Goal: Task Accomplishment & Management: Use online tool/utility

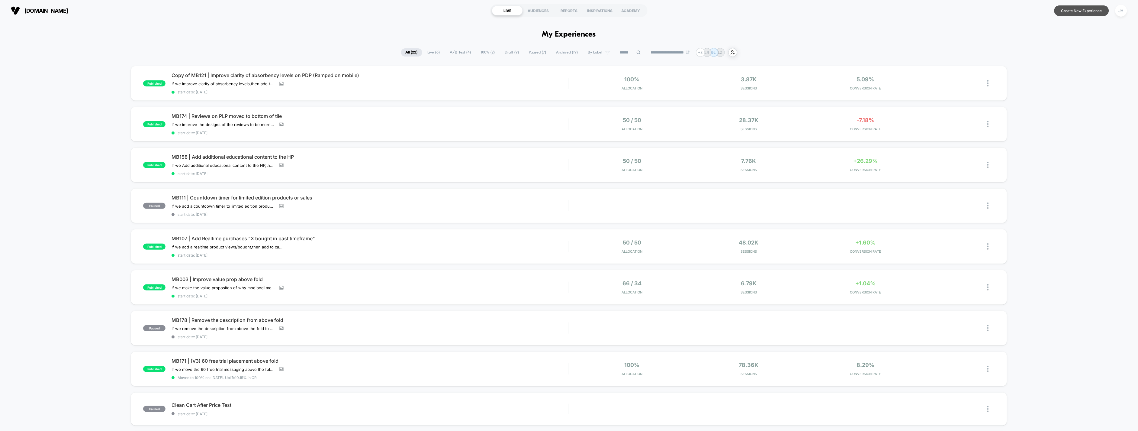
click at [1096, 14] on button "Create New Experience" at bounding box center [1081, 10] width 55 height 11
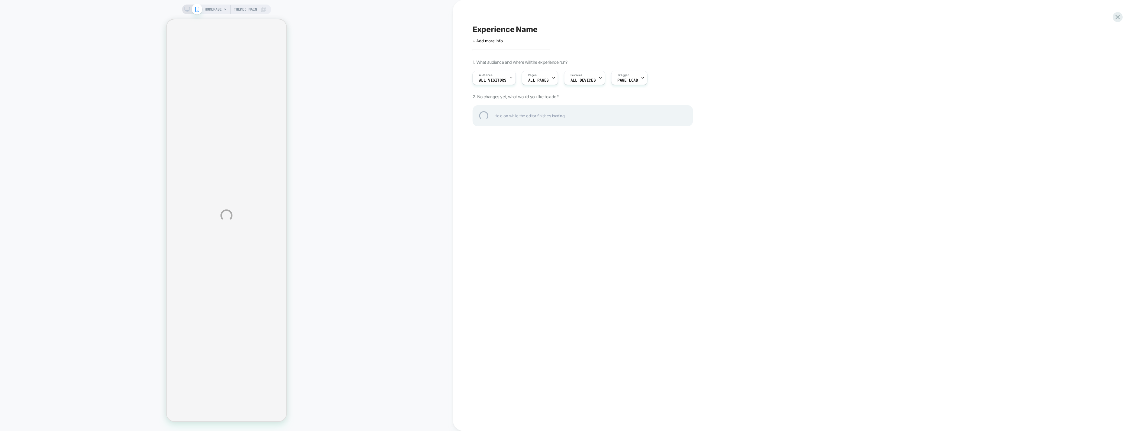
click at [224, 8] on div "HOMEPAGE Theme: MAIN Experience Name Click to edit experience details + Add mor…" at bounding box center [569, 215] width 1138 height 431
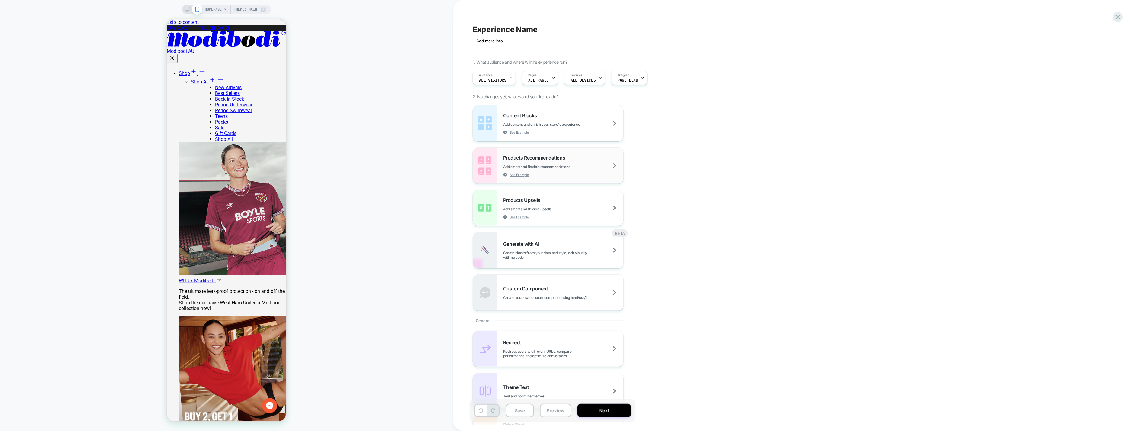
click at [569, 164] on span "Add smart and flexible recommendations" at bounding box center [551, 166] width 97 height 5
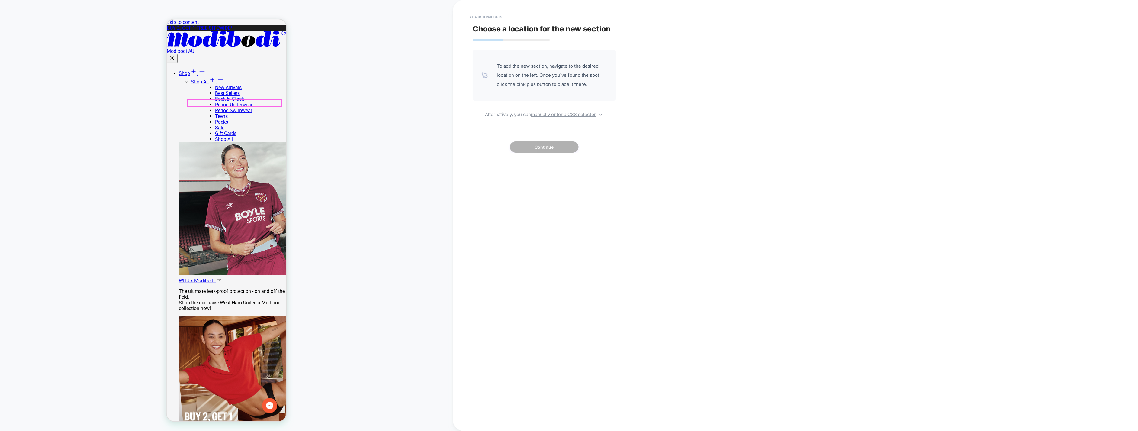
drag, startPoint x: 431, startPoint y: 692, endPoint x: 450, endPoint y: 778, distance: 87.6
drag, startPoint x: 35, startPoint y: 16, endPoint x: 76, endPoint y: 167, distance: 155.9
click at [35, 17] on div "HOMEPAGE Theme: MAIN" at bounding box center [226, 215] width 453 height 419
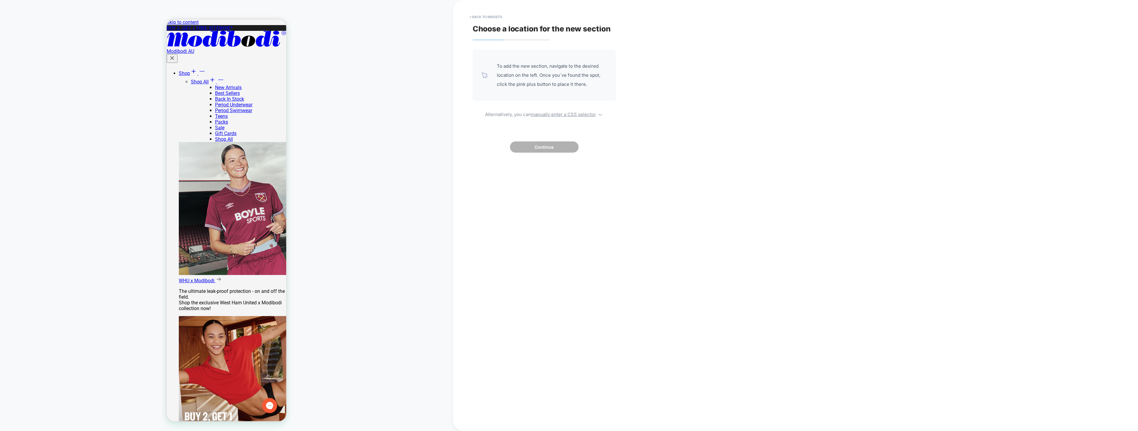
click at [92, 53] on div "HOMEPAGE Theme: MAIN" at bounding box center [226, 215] width 453 height 419
click at [480, 14] on button "< Back to widgets" at bounding box center [486, 17] width 39 height 10
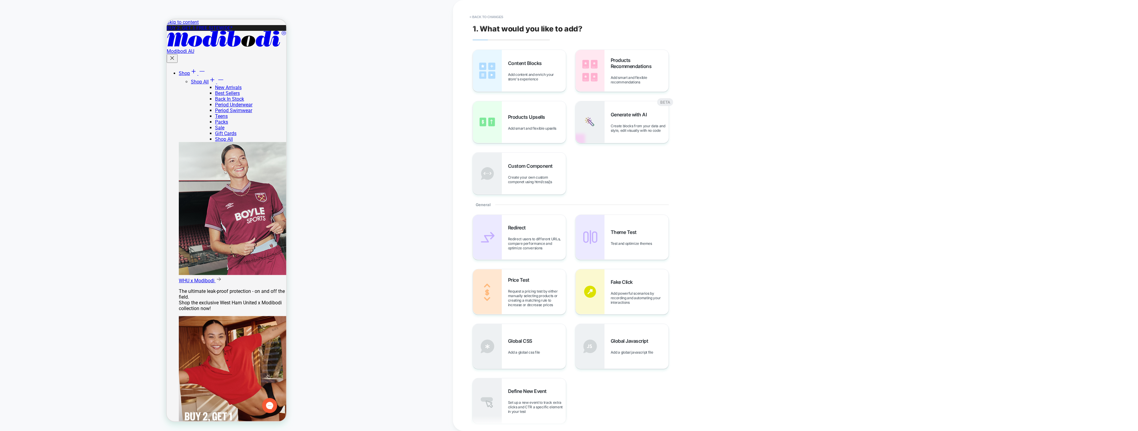
click at [479, 14] on button "< Back to changes" at bounding box center [487, 17] width 40 height 10
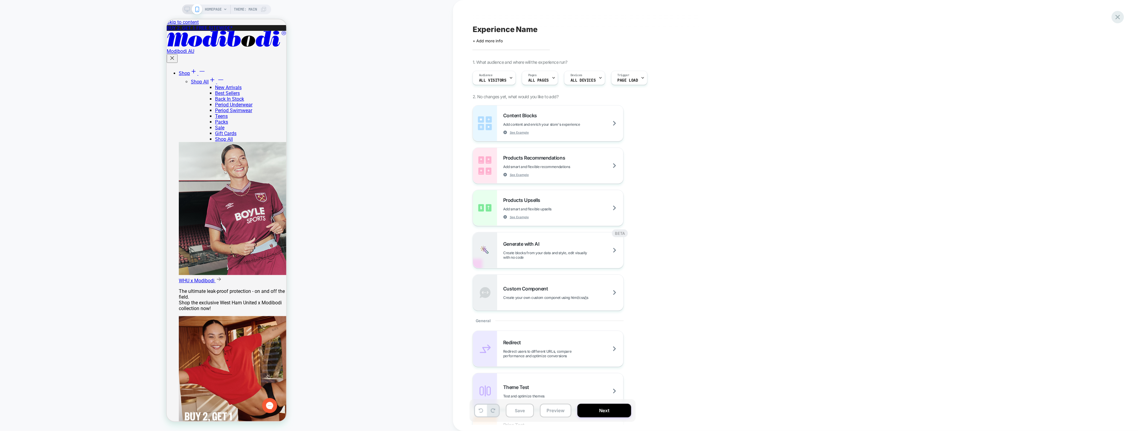
click at [1120, 19] on icon at bounding box center [1118, 17] width 5 height 5
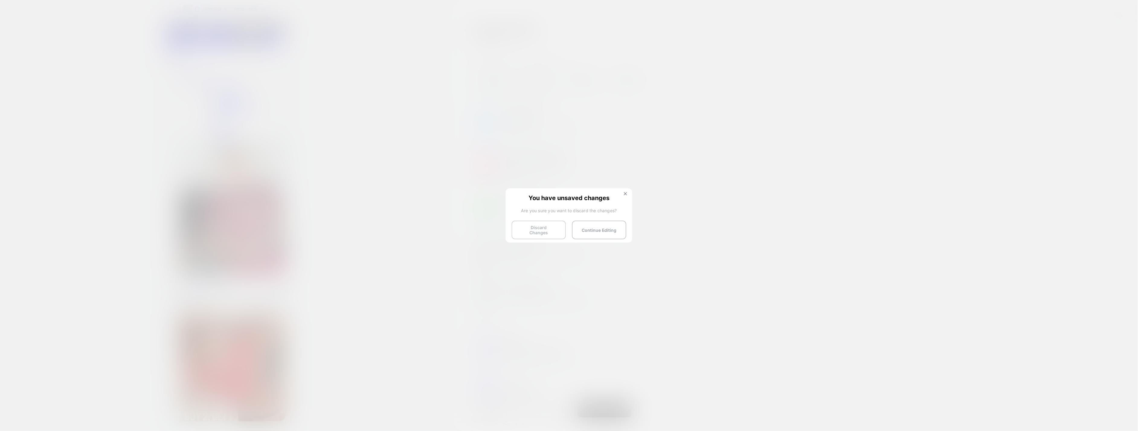
click at [545, 227] on button "Discard Changes" at bounding box center [539, 229] width 54 height 19
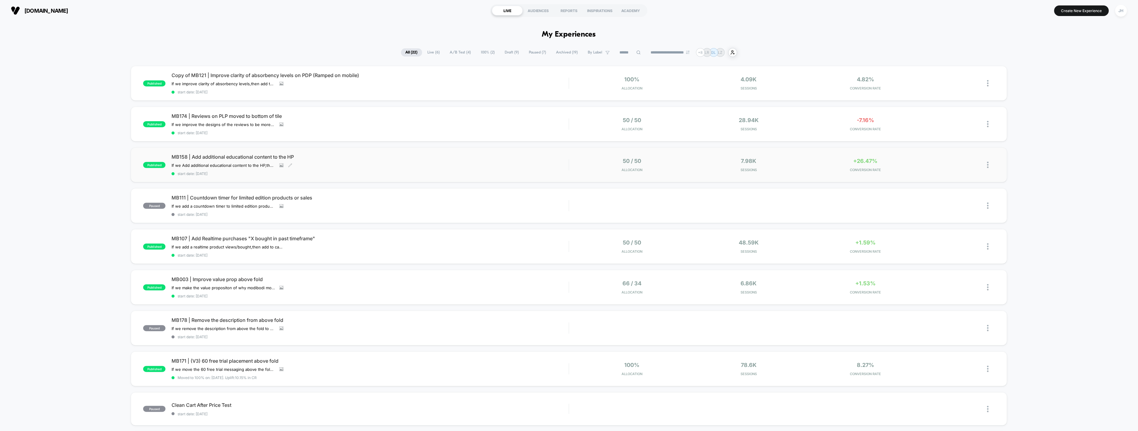
click at [337, 164] on div "If we Add additional educational content to the HP , then CTR will increase , b…" at bounding box center [311, 165] width 278 height 5
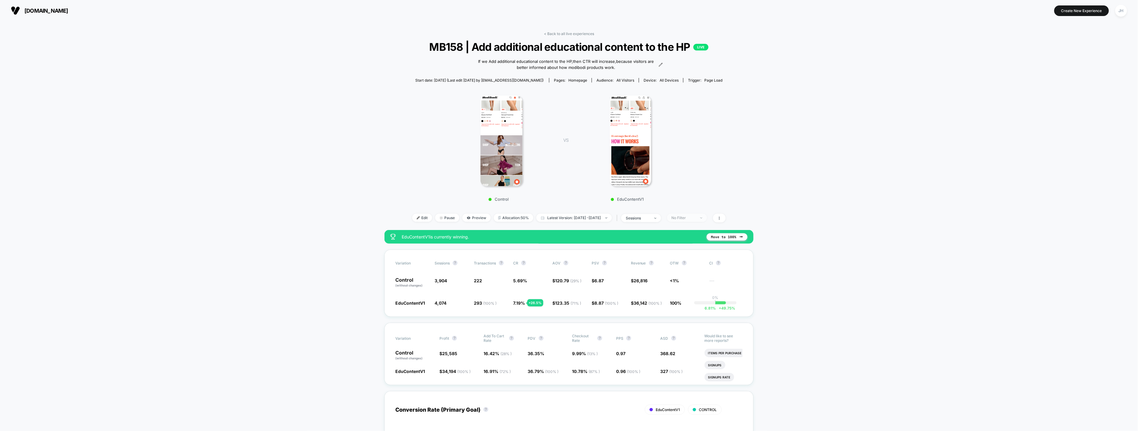
click at [696, 215] on div "No Filter" at bounding box center [684, 217] width 24 height 5
click at [705, 222] on div "Mobile Visitors ? Desktop Visitors ? Returning Visitors ? New Visitors ? No Fil…" at bounding box center [695, 273] width 86 height 104
click at [684, 259] on div "Mobile Visitors ? Desktop Visitors ? Returning Visitors ? New Visitors ? No Fil…" at bounding box center [695, 273] width 74 height 92
click at [683, 265] on span "Returning Visitors" at bounding box center [694, 264] width 35 height 5
click at [687, 298] on div "Mobile Visitors ? Desktop Visitors ? Returning Visitors ? New Visitors ? No Fil…" at bounding box center [695, 273] width 74 height 92
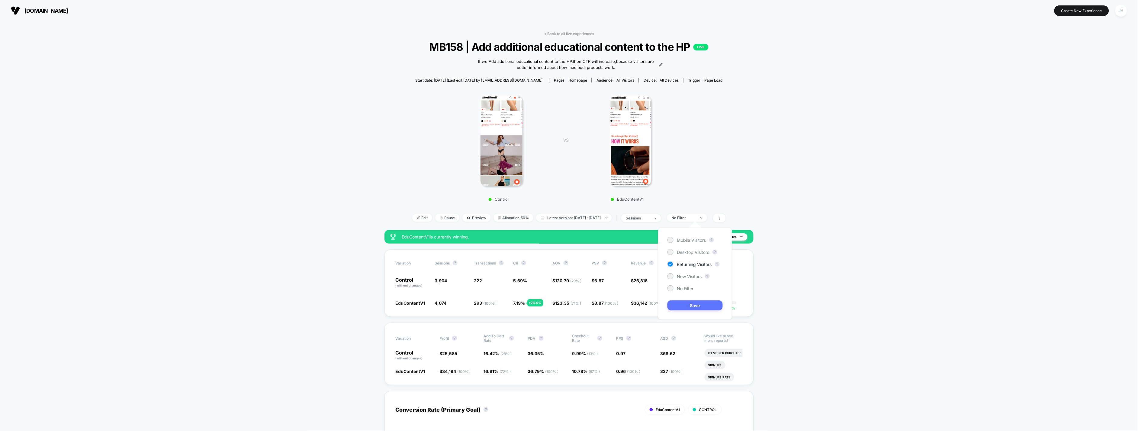
click at [687, 303] on button "Save" at bounding box center [694, 305] width 55 height 10
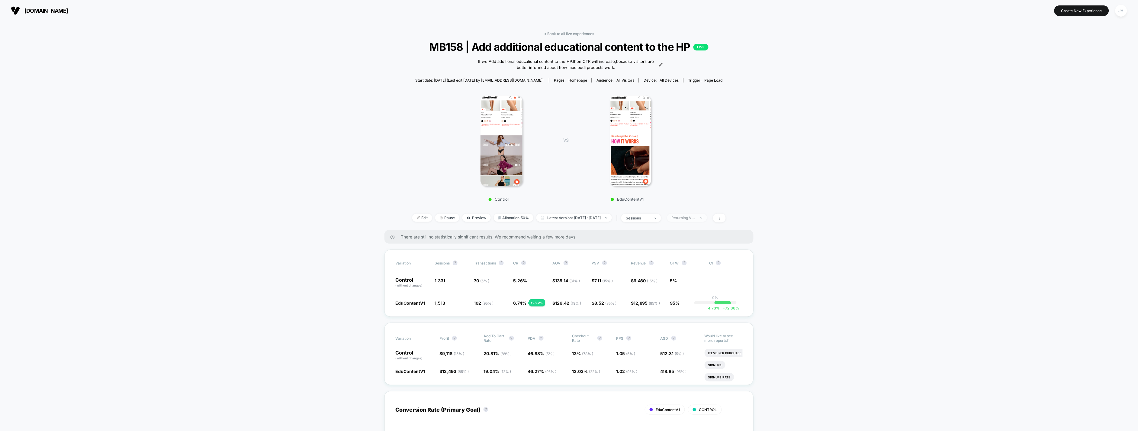
click at [696, 219] on div "Returning Visitors" at bounding box center [684, 217] width 24 height 5
click at [678, 274] on span "New Visitors" at bounding box center [689, 276] width 25 height 5
click at [684, 306] on button "Save" at bounding box center [694, 305] width 55 height 10
click at [697, 220] on span "New Visitors" at bounding box center [687, 218] width 40 height 8
click at [687, 238] on span "Mobile Visitors" at bounding box center [691, 239] width 29 height 5
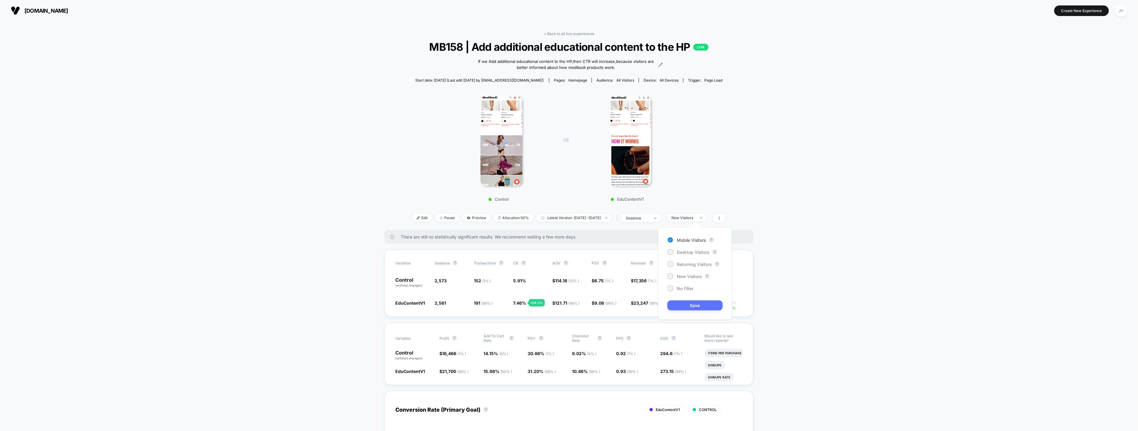
click at [706, 309] on button "Save" at bounding box center [694, 305] width 55 height 10
click at [696, 219] on div "Mobile" at bounding box center [684, 217] width 24 height 5
click at [689, 253] on span "Desktop Visitors" at bounding box center [693, 251] width 32 height 5
click at [685, 304] on button "Save" at bounding box center [694, 305] width 55 height 10
drag, startPoint x: 868, startPoint y: 233, endPoint x: 858, endPoint y: 233, distance: 9.4
